Goal: Task Accomplishment & Management: Manage account settings

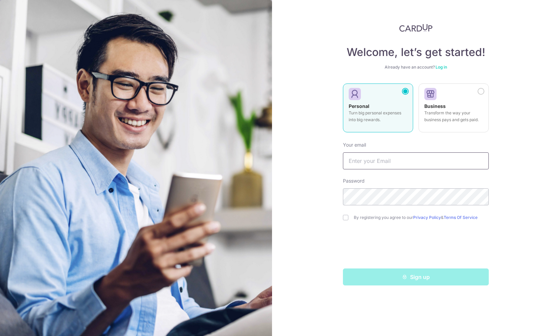
click at [389, 164] on input "text" at bounding box center [416, 160] width 146 height 17
type input "W"
type input "[EMAIL_ADDRESS][DOMAIN_NAME]"
click at [344, 217] on input "checkbox" at bounding box center [345, 217] width 5 height 5
checkbox input "true"
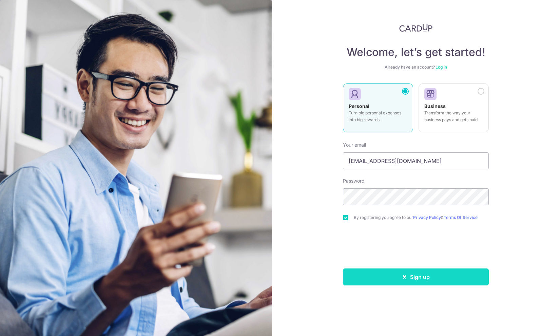
click at [397, 276] on button "Sign up" at bounding box center [416, 276] width 146 height 17
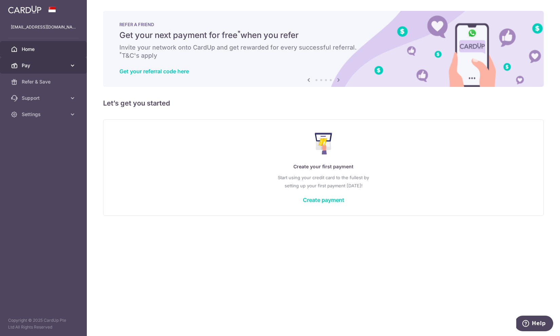
click at [39, 66] on span "Pay" at bounding box center [44, 65] width 45 height 7
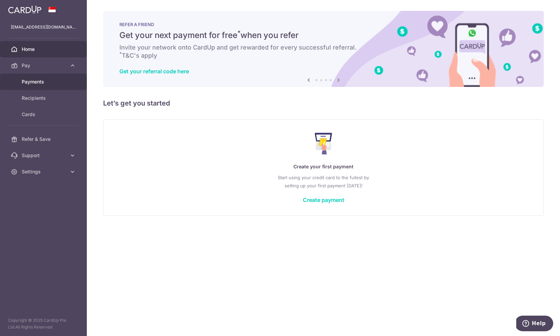
click at [48, 82] on span "Payments" at bounding box center [44, 81] width 45 height 7
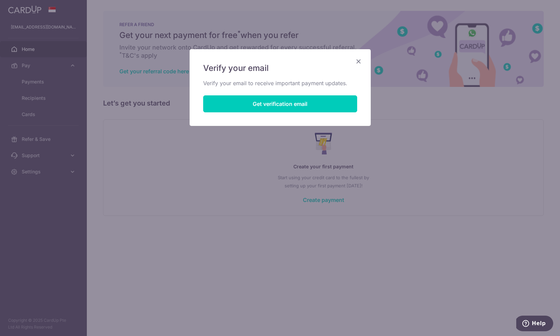
click at [361, 63] on icon "Close" at bounding box center [358, 61] width 8 height 8
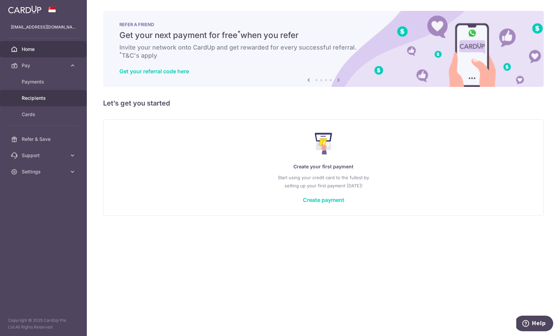
click at [25, 102] on link "Recipients" at bounding box center [43, 98] width 87 height 16
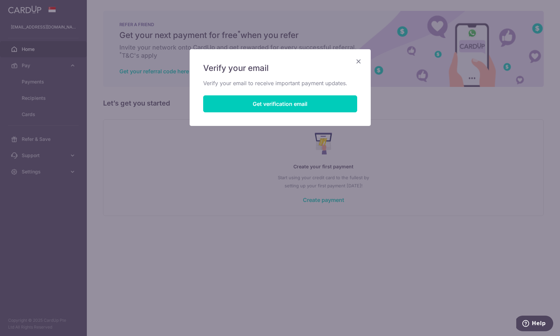
click at [355, 59] on icon "Close" at bounding box center [358, 61] width 8 height 8
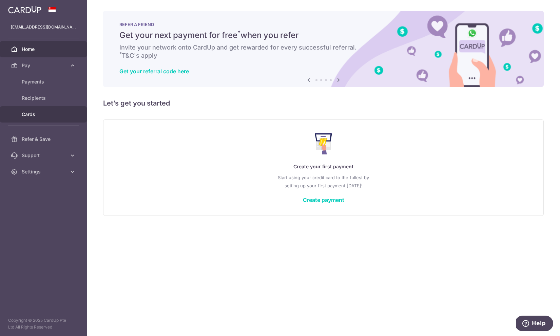
click at [32, 113] on span "Cards" at bounding box center [44, 114] width 45 height 7
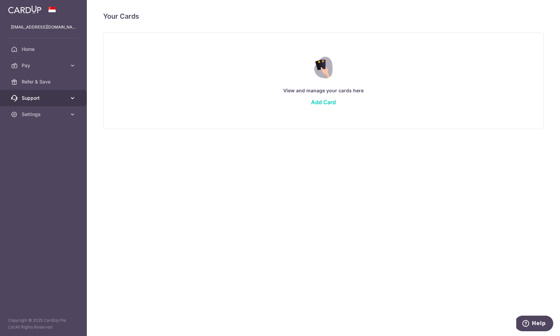
click at [35, 94] on link "Support" at bounding box center [43, 98] width 87 height 16
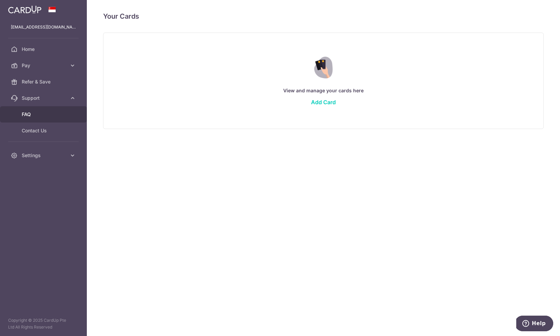
click at [33, 116] on span "FAQ" at bounding box center [44, 114] width 45 height 7
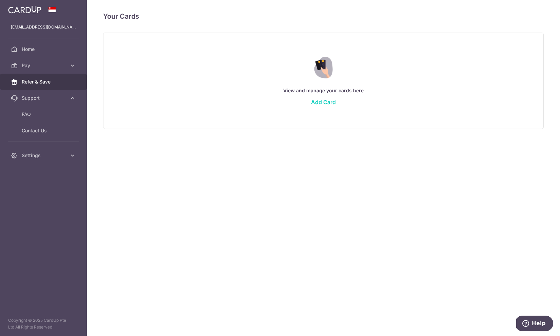
click at [31, 84] on span "Refer & Save" at bounding box center [44, 81] width 45 height 7
